Goal: Information Seeking & Learning: Learn about a topic

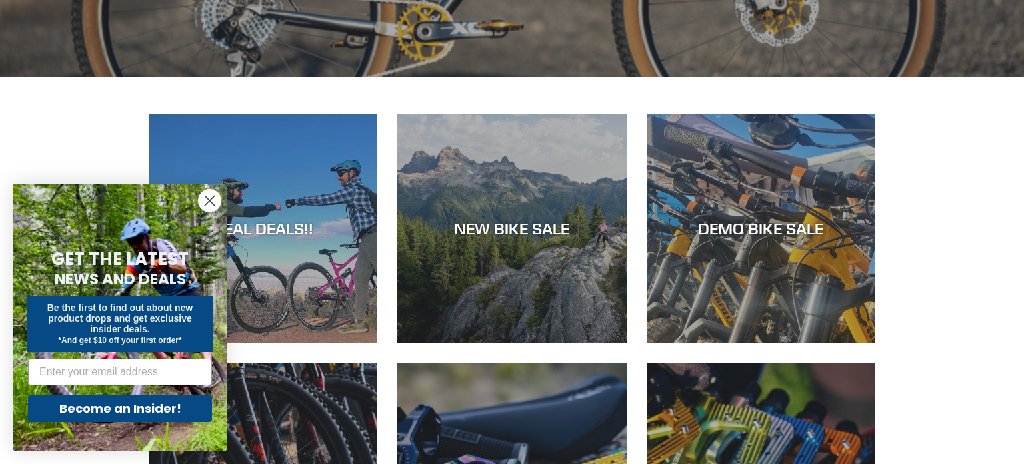
scroll to position [479, 0]
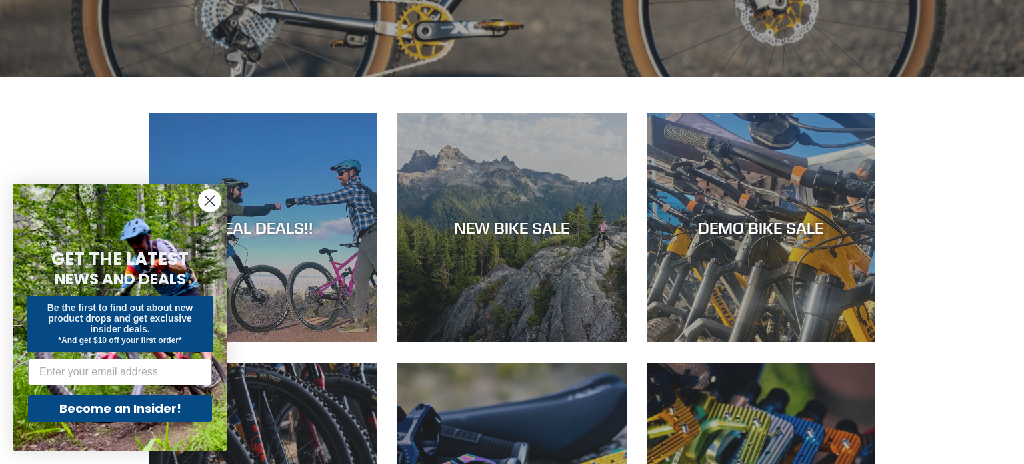
click at [203, 202] on circle "Close dialog" at bounding box center [210, 200] width 22 height 22
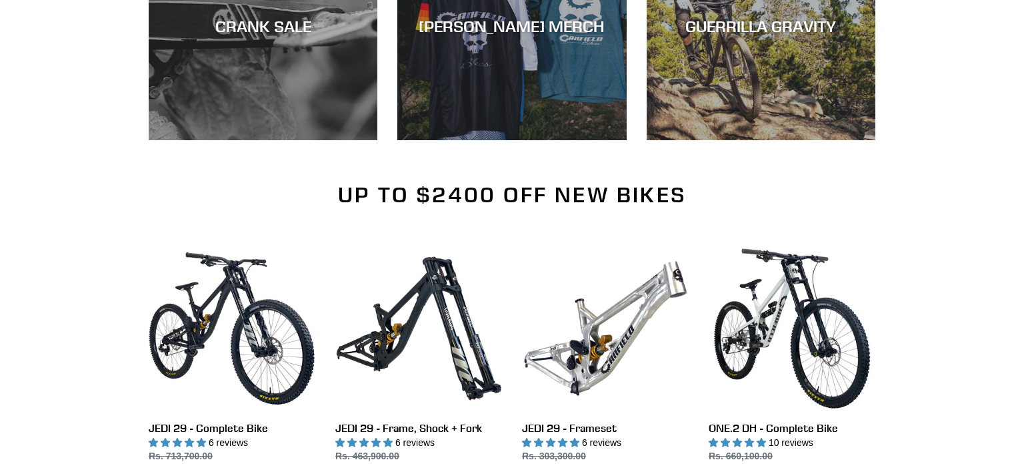
scroll to position [2673, 0]
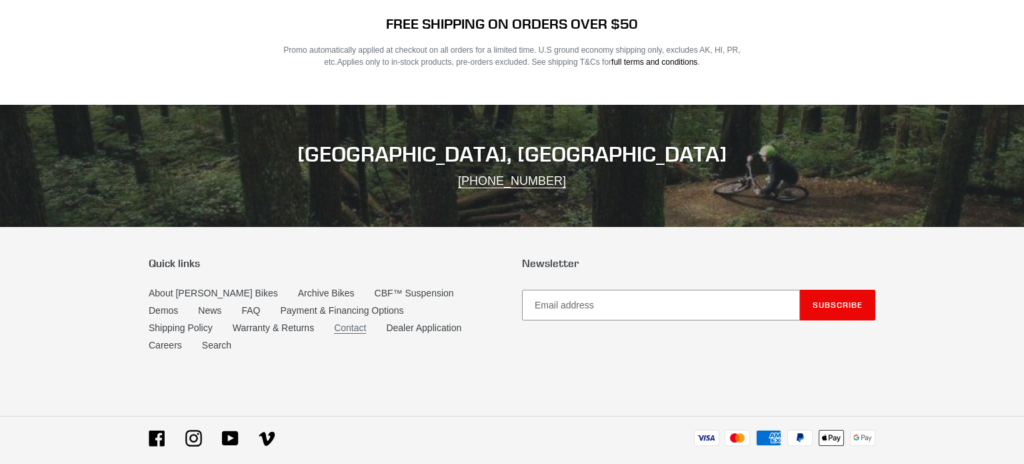
click at [334, 322] on link "Contact" at bounding box center [350, 327] width 32 height 11
click at [211, 287] on link "About [PERSON_NAME] Bikes" at bounding box center [213, 292] width 129 height 11
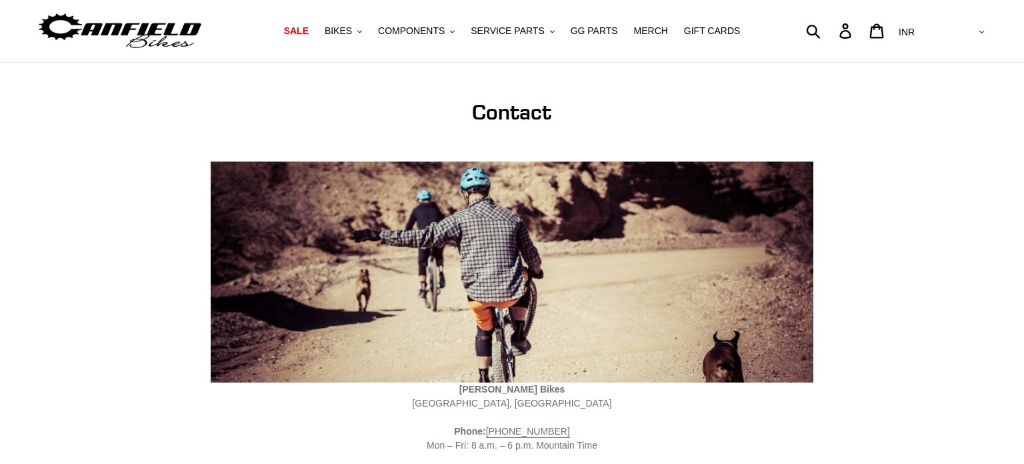
scroll to position [558, 0]
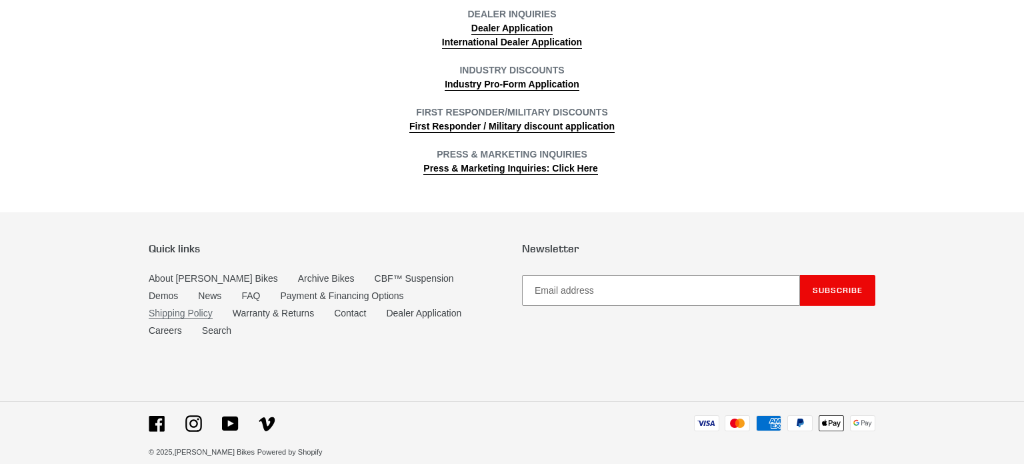
click at [213, 307] on link "Shipping Policy" at bounding box center [181, 312] width 64 height 11
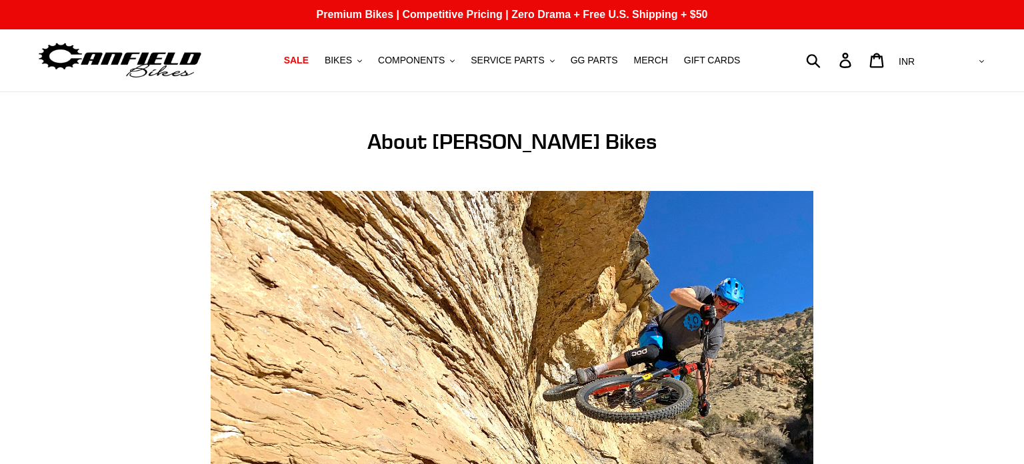
click at [493, 149] on h1 "About [PERSON_NAME] Bikes" at bounding box center [512, 141] width 602 height 25
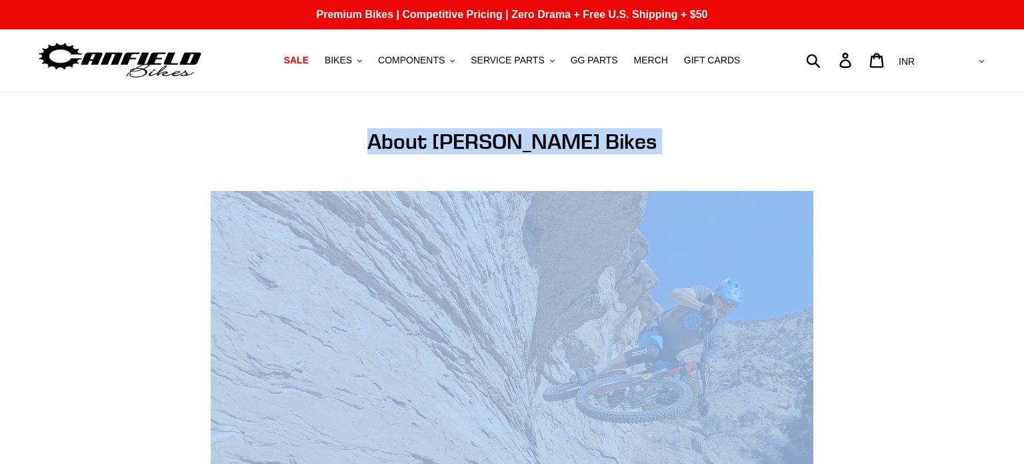
click at [493, 149] on h1 "About [PERSON_NAME] Bikes" at bounding box center [512, 141] width 602 height 25
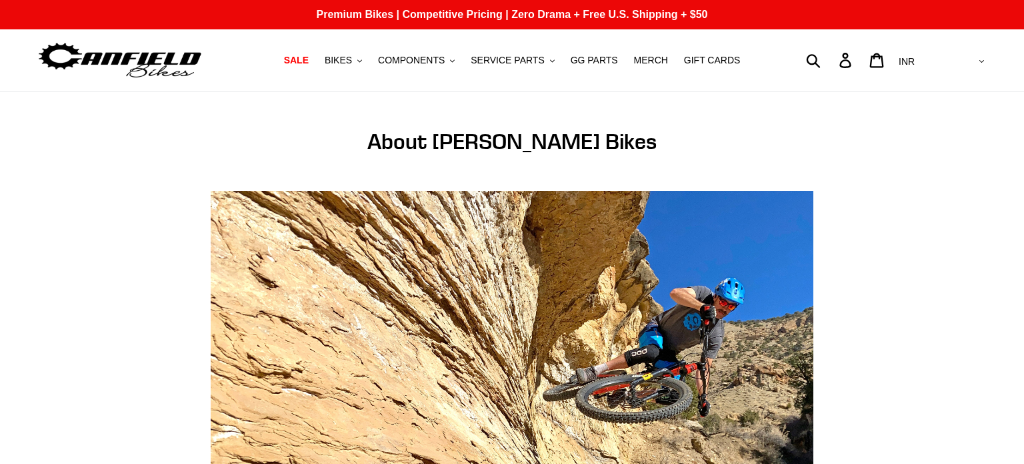
click at [493, 149] on h1 "About [PERSON_NAME] Bikes" at bounding box center [512, 141] width 602 height 25
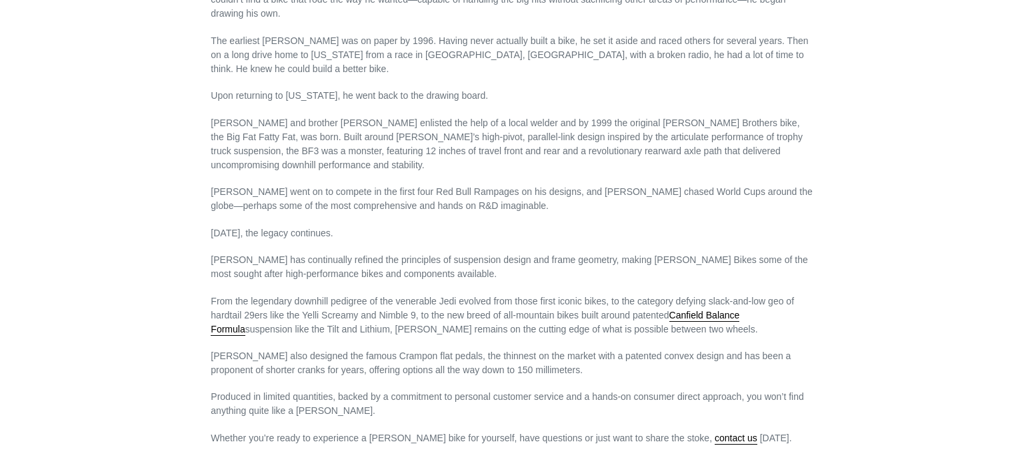
scroll to position [960, 0]
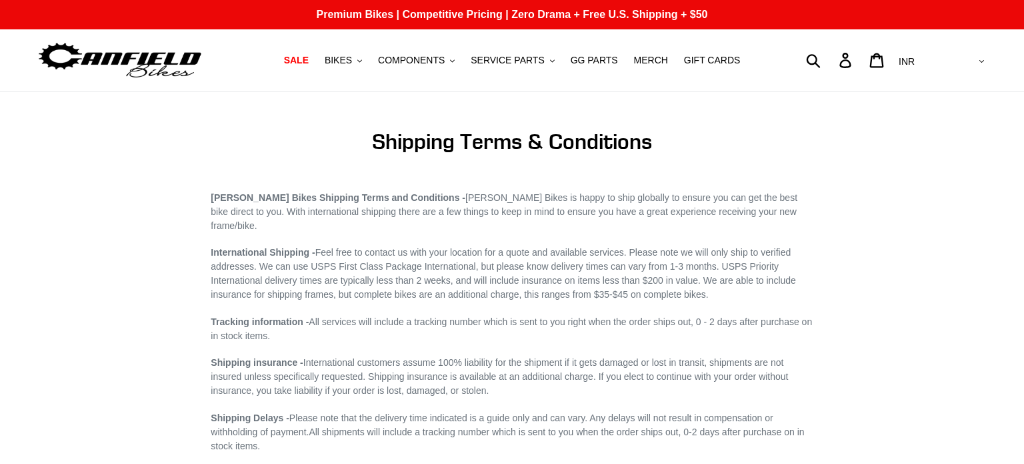
click at [220, 197] on strong "Canfield Bikes Shipping Terms and Conditions -" at bounding box center [338, 197] width 255 height 11
copy strong "[PERSON_NAME] Bikes"
